Goal: Browse casually

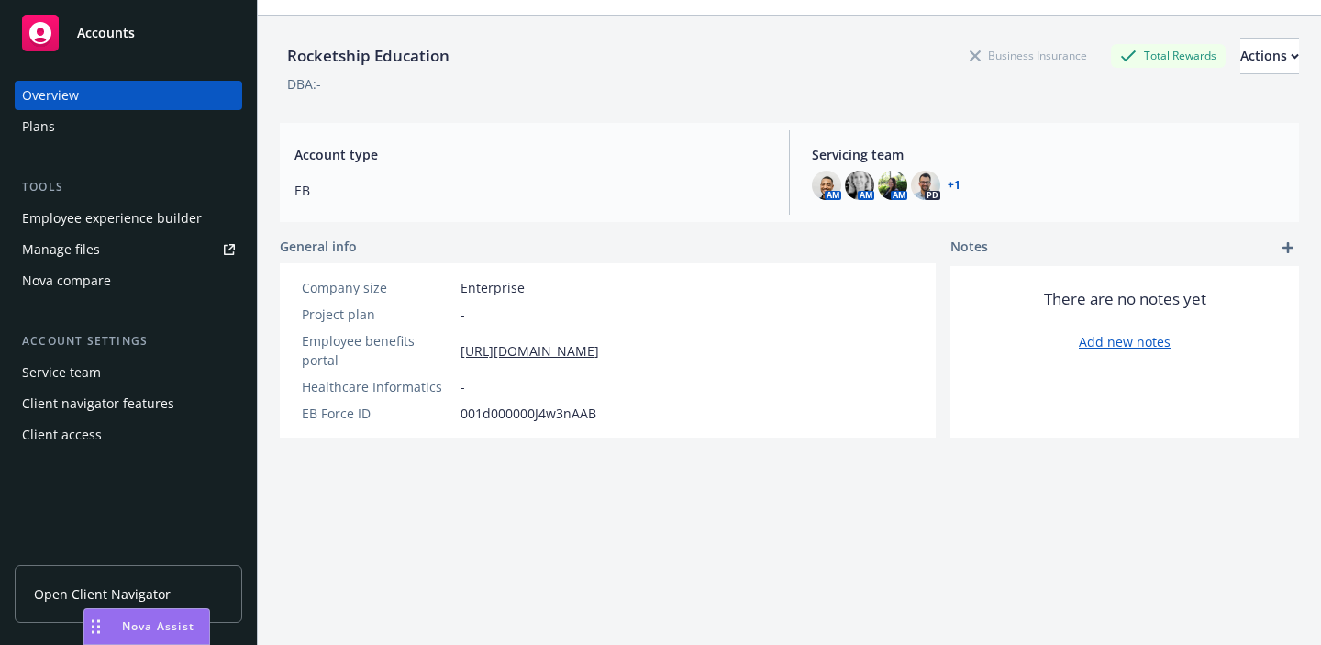
scroll to position [67, 0]
